Goal: Check status: Check status

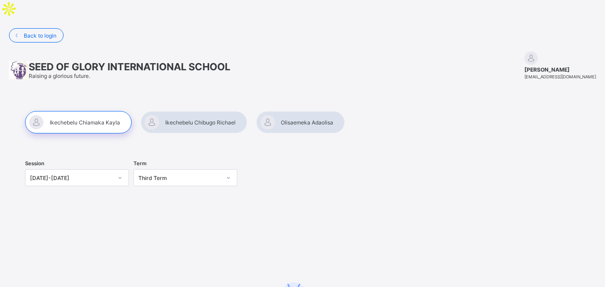
click at [81, 111] on div at bounding box center [78, 122] width 107 height 22
click at [230, 111] on div at bounding box center [194, 122] width 107 height 22
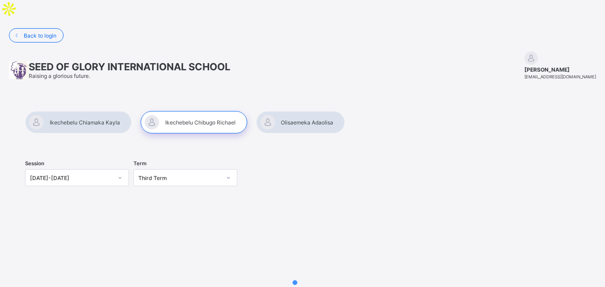
click at [230, 111] on div at bounding box center [194, 122] width 107 height 22
click at [289, 111] on div at bounding box center [300, 122] width 89 height 22
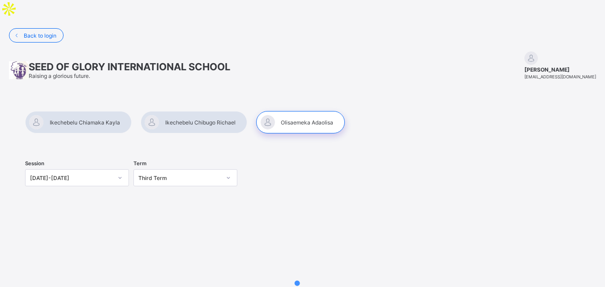
click at [289, 111] on div at bounding box center [300, 122] width 89 height 22
